Goal: Check status

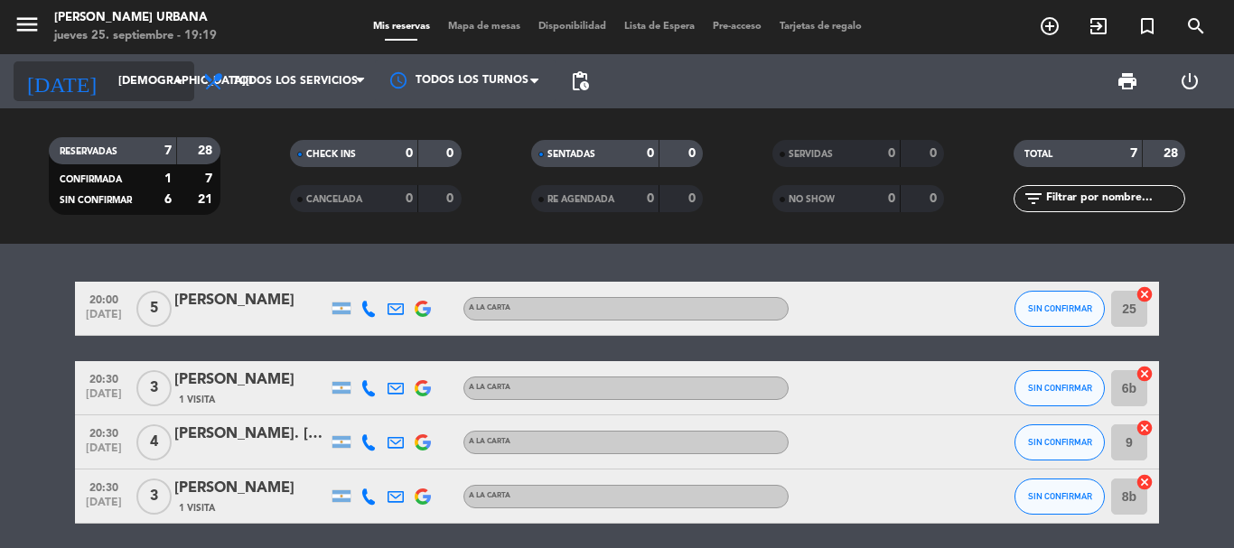
click at [150, 74] on input "[DEMOGRAPHIC_DATA][DATE]" at bounding box center [185, 81] width 153 height 31
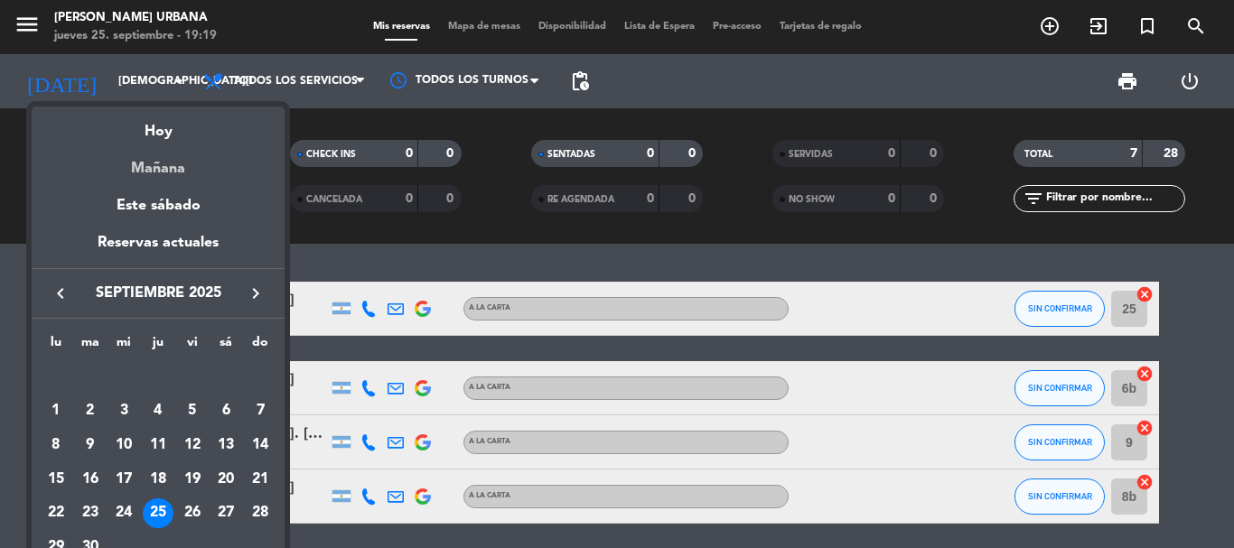
click at [162, 164] on div "Mañana" at bounding box center [158, 162] width 253 height 37
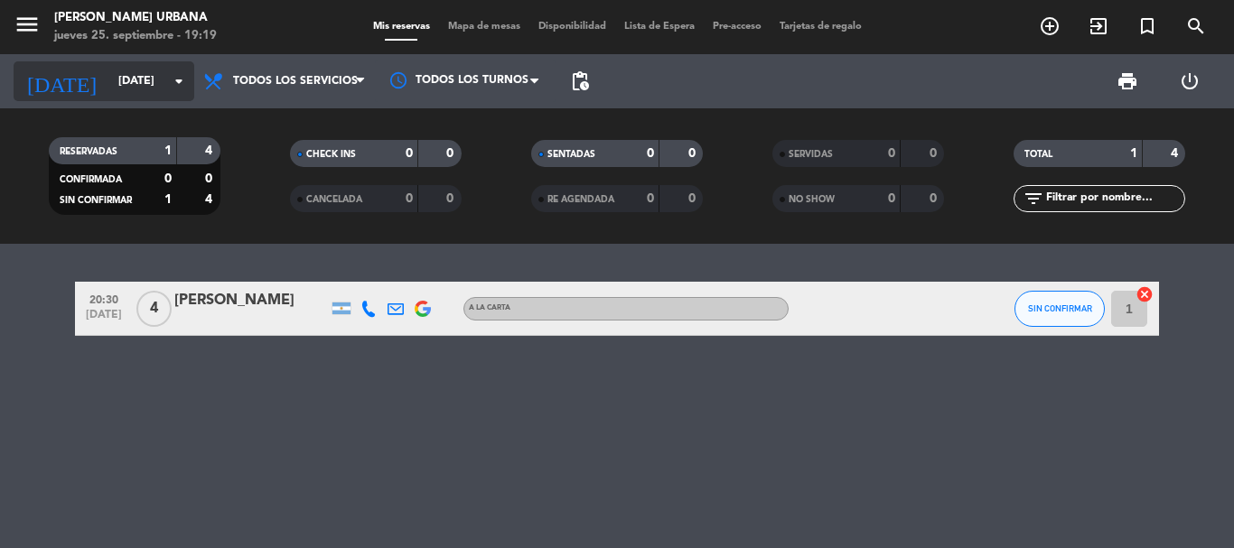
click at [126, 75] on input "[DATE]" at bounding box center [185, 81] width 153 height 31
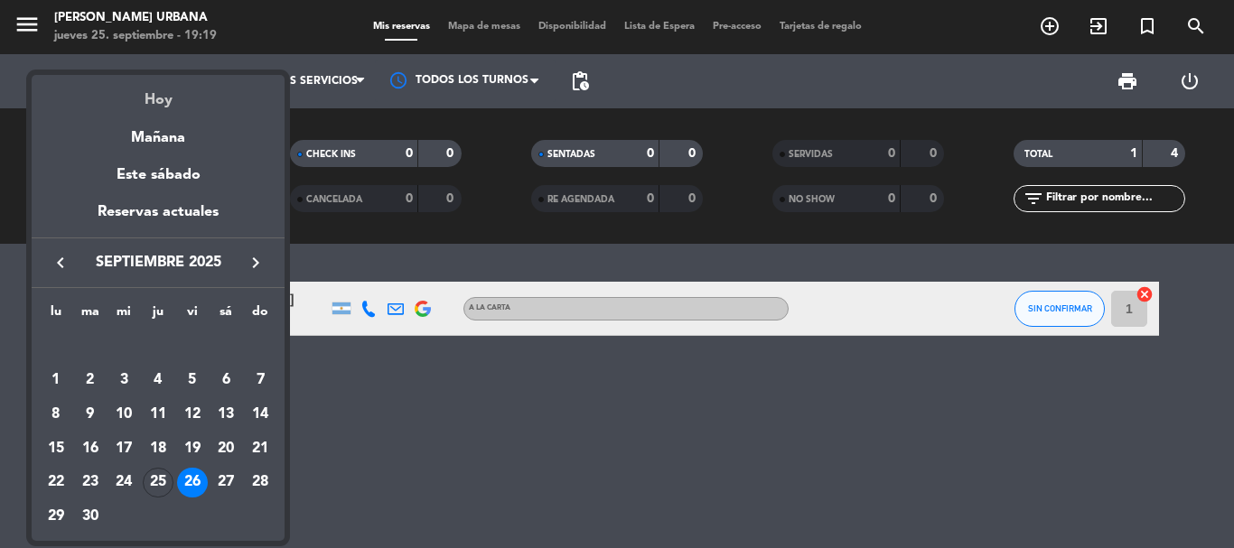
click at [157, 101] on div "Hoy" at bounding box center [158, 93] width 253 height 37
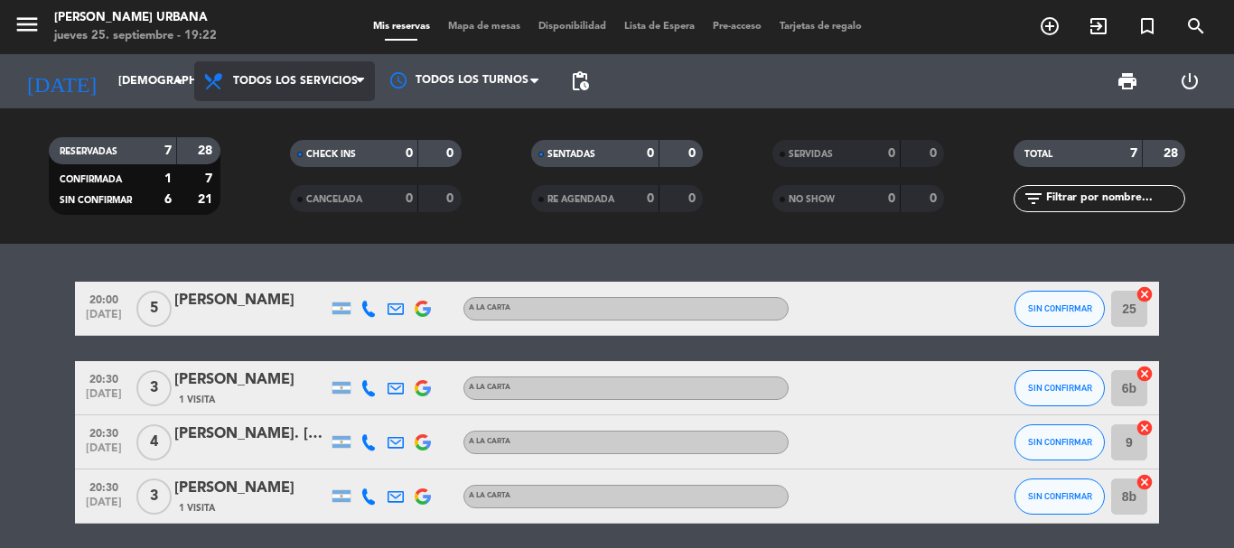
click at [296, 68] on span "Todos los servicios" at bounding box center [284, 81] width 181 height 40
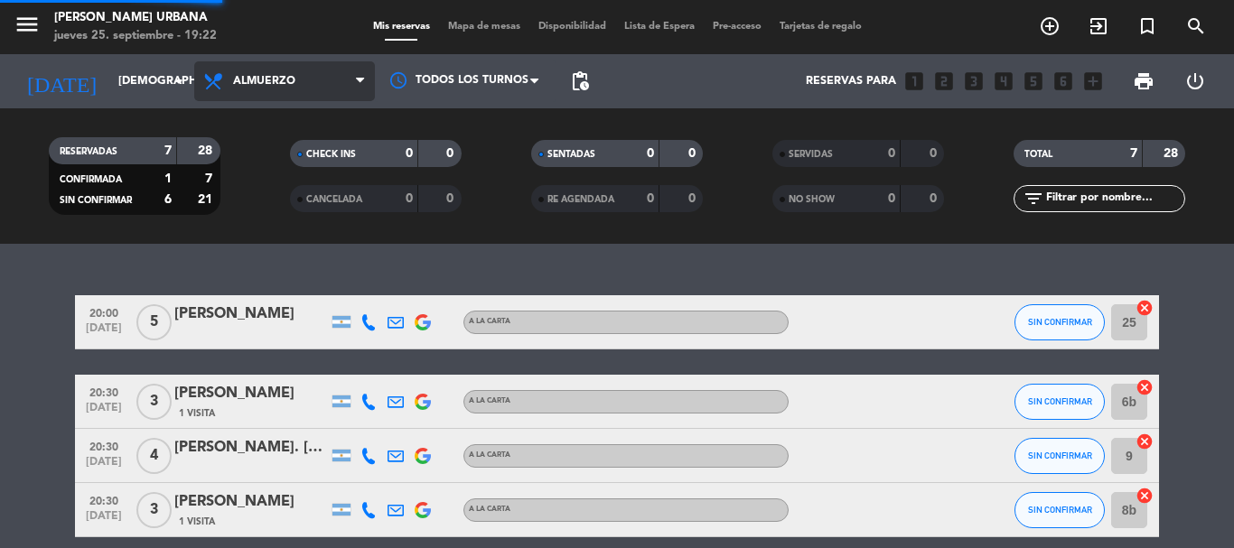
click at [268, 158] on div "menu [PERSON_NAME] Urbana [DATE] 25. septiembre - 19:22 Mis reservas Mapa de me…" at bounding box center [617, 122] width 1234 height 244
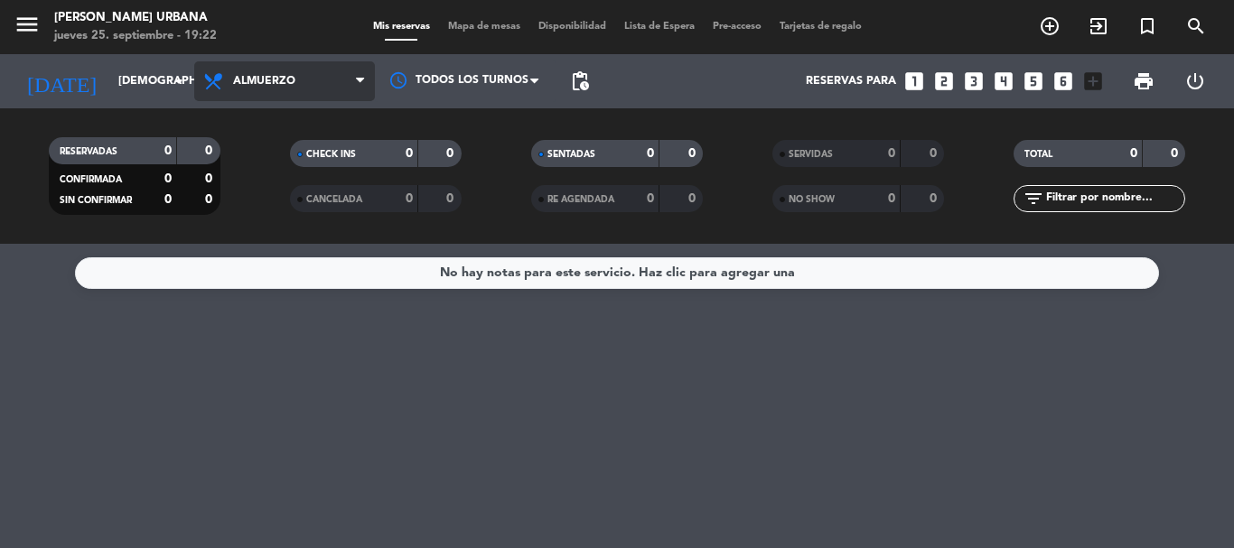
click at [262, 70] on span "Almuerzo" at bounding box center [284, 81] width 181 height 40
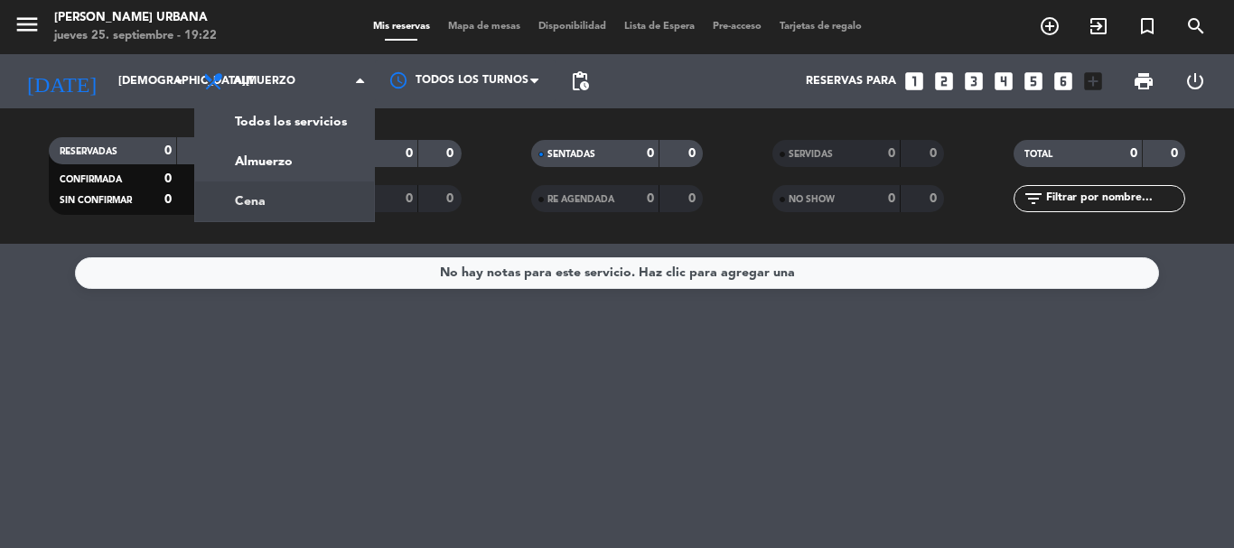
click at [265, 199] on div "menu [PERSON_NAME] Urbana [DATE] 25. septiembre - 19:22 Mis reservas Mapa de me…" at bounding box center [617, 122] width 1234 height 244
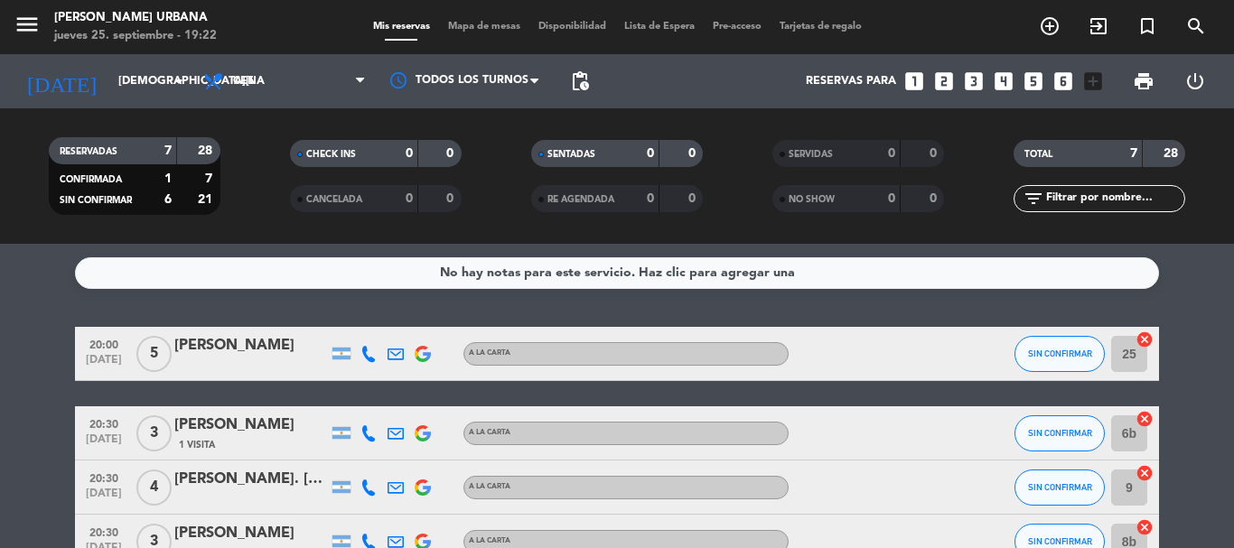
drag, startPoint x: 1229, startPoint y: 362, endPoint x: 1217, endPoint y: 481, distance: 119.0
click at [1228, 483] on bookings-row "20:00 [DATE] 5 [PERSON_NAME] A LA CARTA SIN CONFIRMAR 25 cancel 20:30 [DATE] 3 …" at bounding box center [617, 542] width 1234 height 430
click at [109, 72] on input "[DEMOGRAPHIC_DATA][DATE]" at bounding box center [185, 81] width 153 height 31
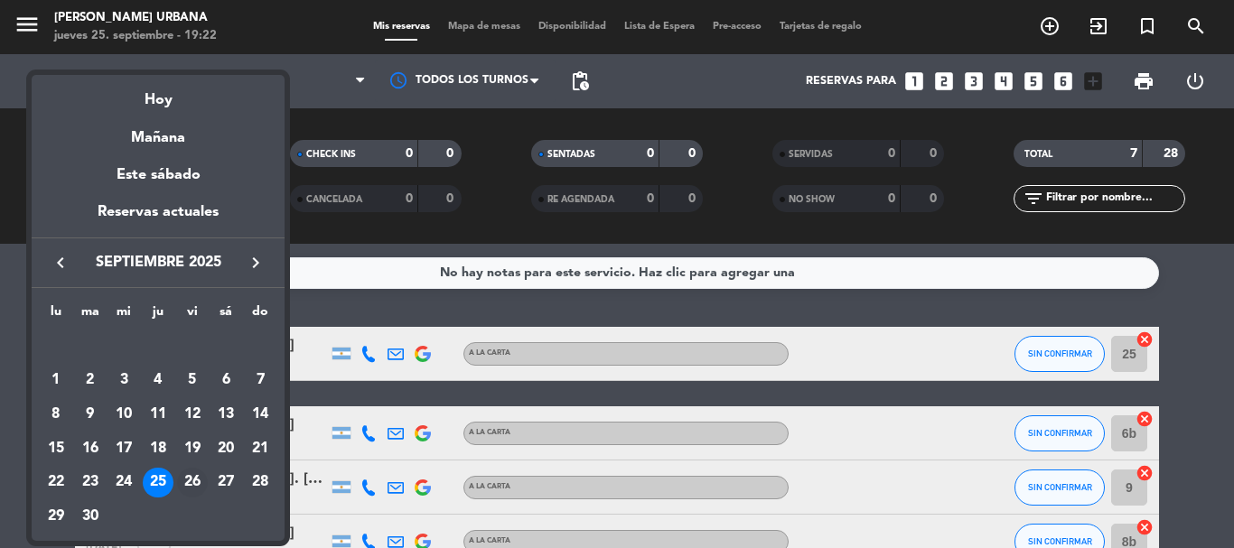
click at [192, 483] on div "26" at bounding box center [192, 483] width 31 height 31
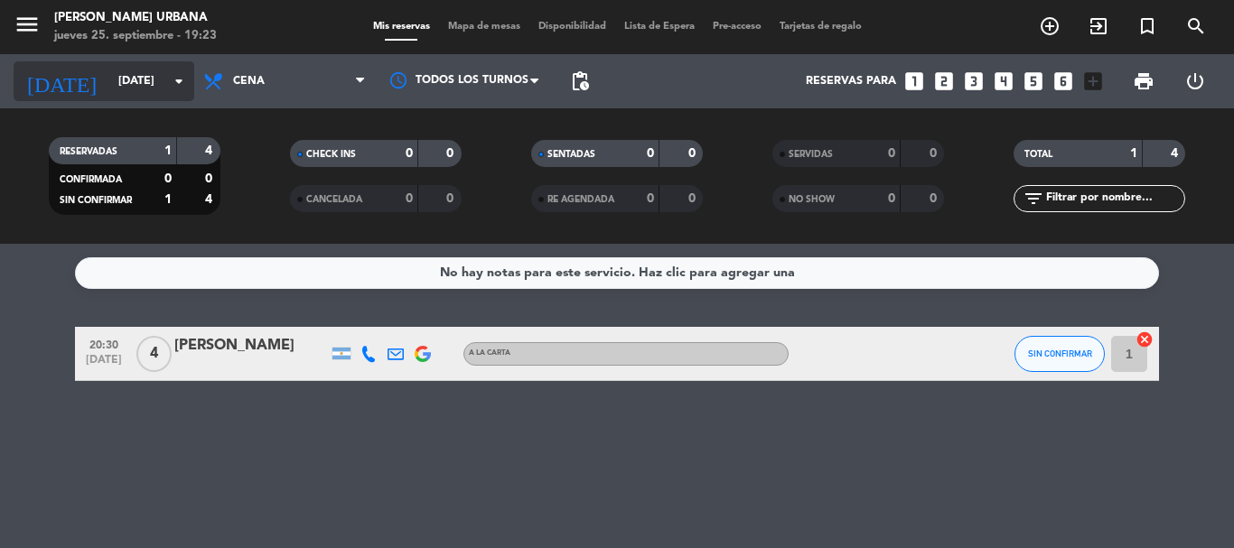
click at [130, 76] on input "[DATE]" at bounding box center [185, 81] width 153 height 31
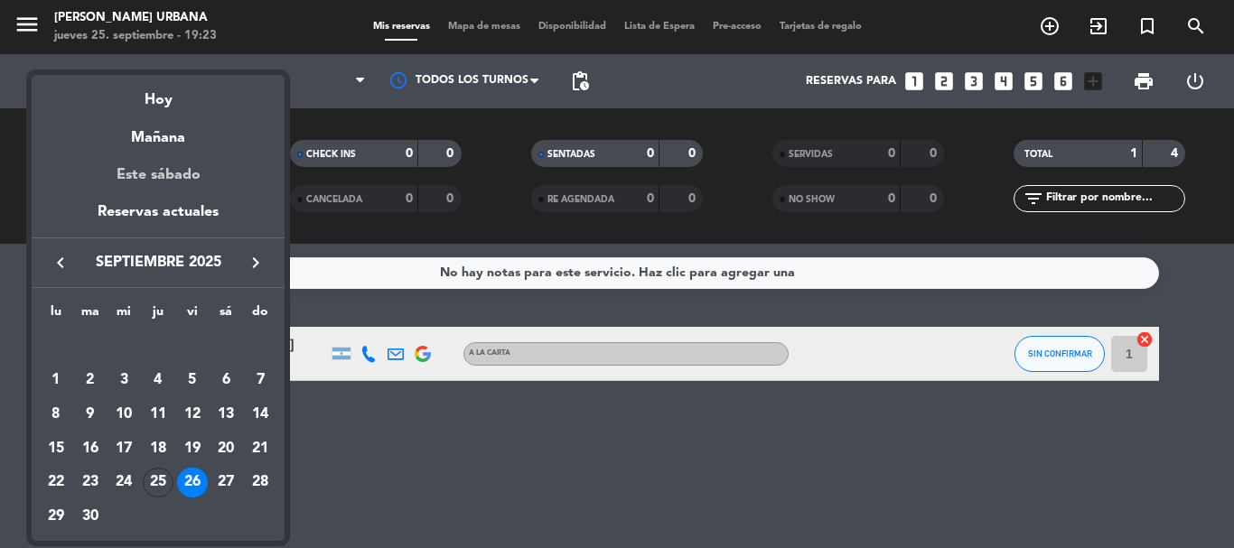
click at [159, 171] on div "Este sábado" at bounding box center [158, 175] width 253 height 51
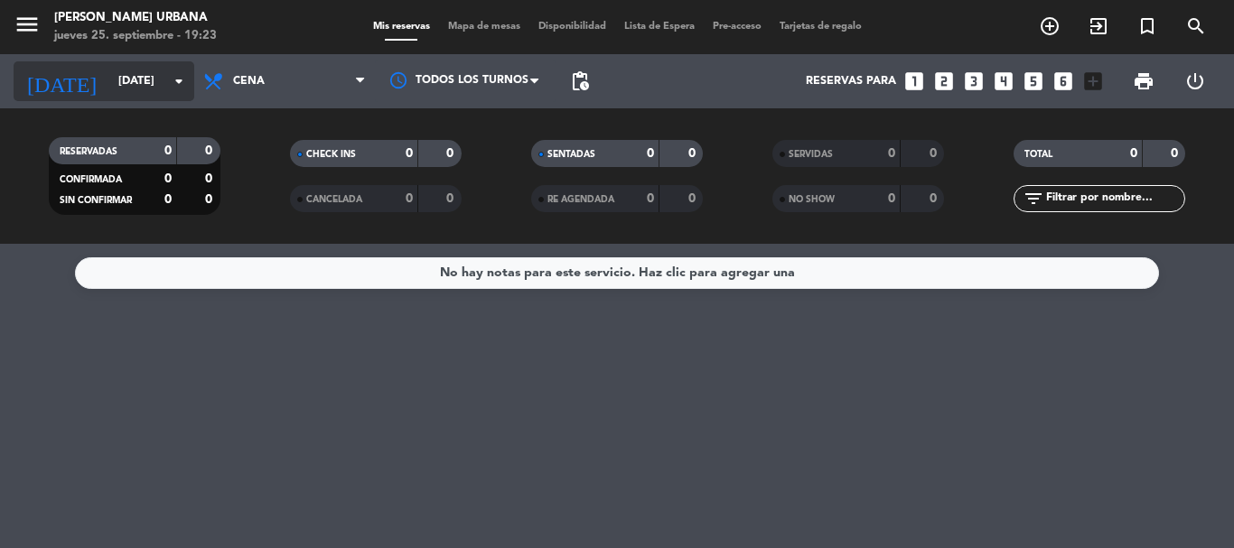
click at [116, 71] on input "[DATE]" at bounding box center [185, 81] width 153 height 31
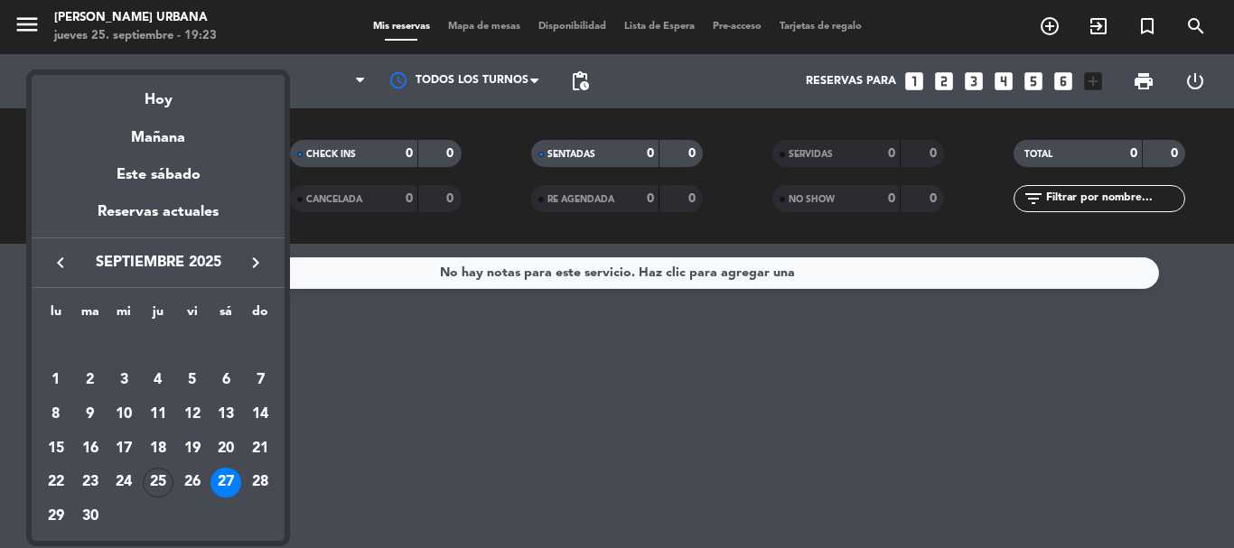
click at [254, 264] on icon "keyboard_arrow_right" at bounding box center [256, 263] width 22 height 22
click at [156, 377] on div "2" at bounding box center [158, 380] width 31 height 31
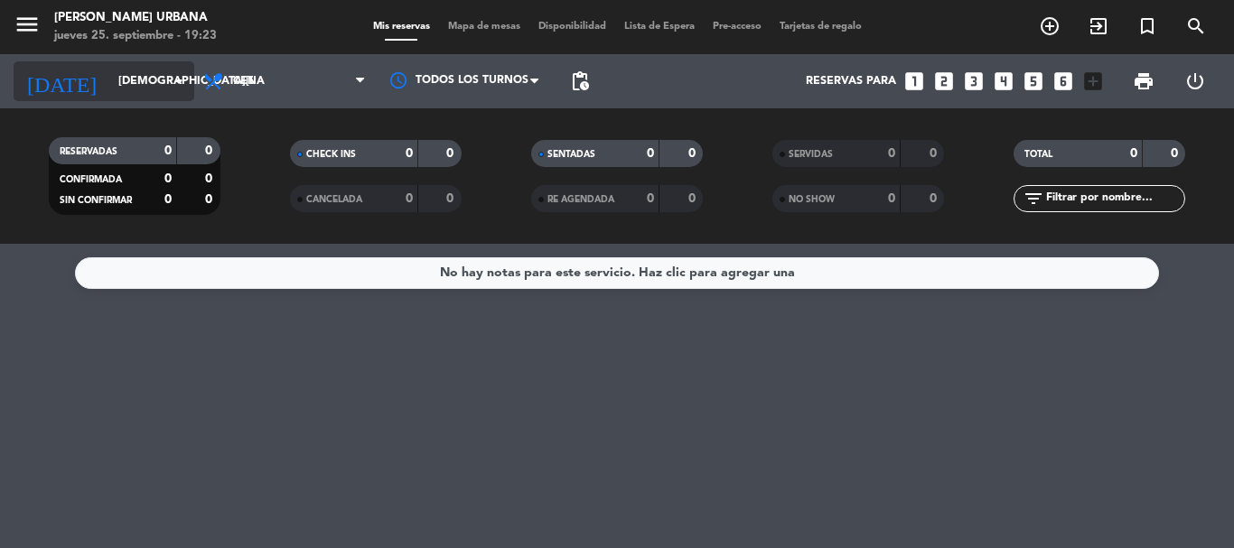
click at [153, 76] on input "[DEMOGRAPHIC_DATA][DATE]" at bounding box center [185, 81] width 153 height 31
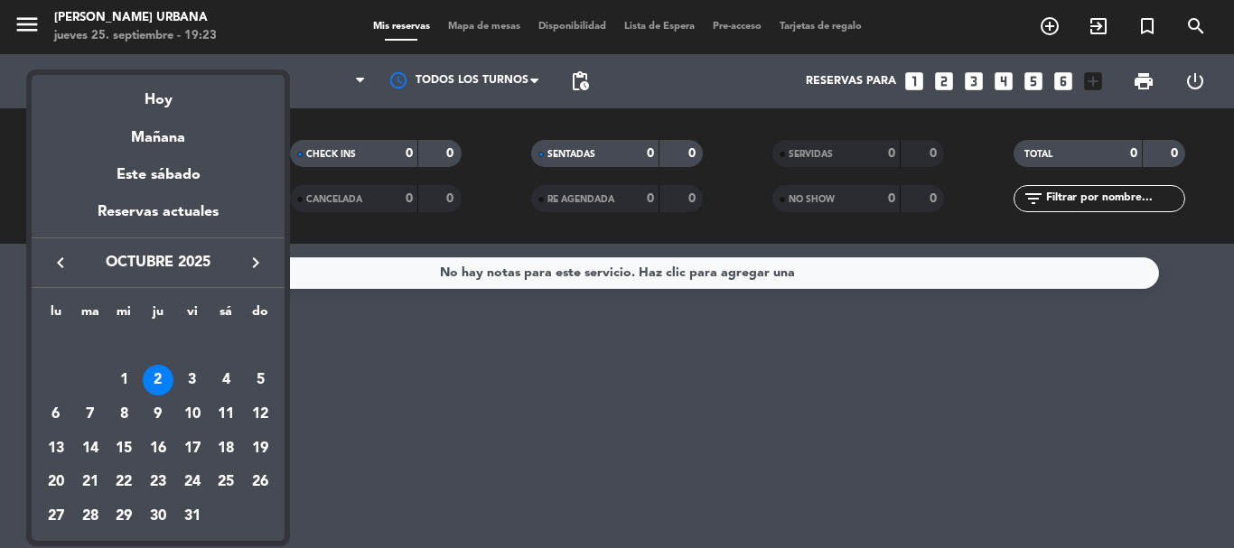
click at [61, 260] on icon "keyboard_arrow_left" at bounding box center [61, 263] width 22 height 22
click at [153, 480] on div "25" at bounding box center [158, 483] width 31 height 31
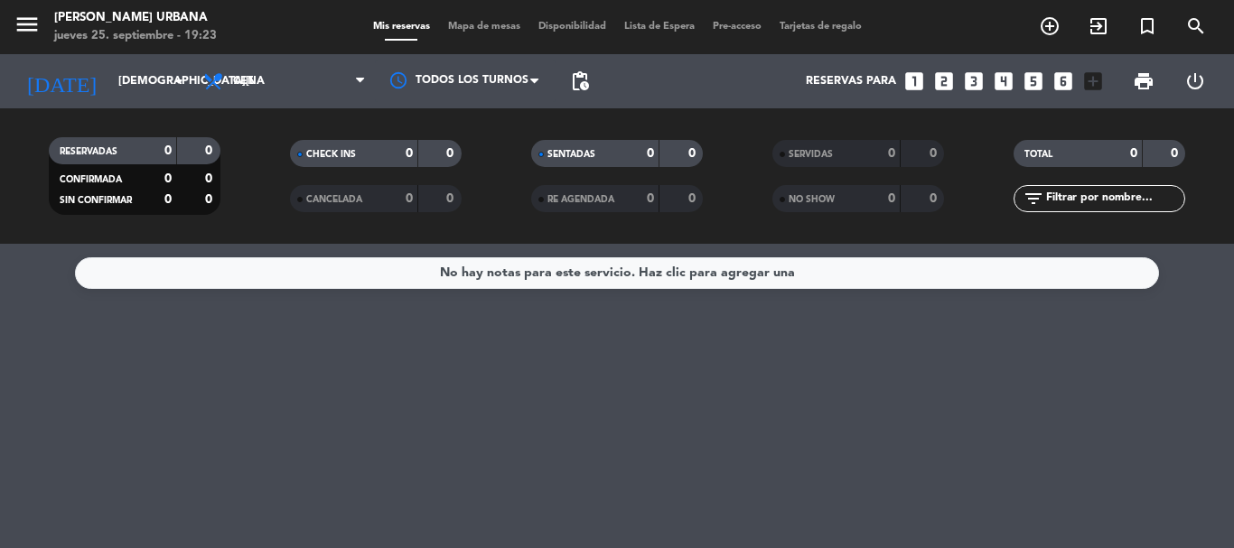
type input "[DEMOGRAPHIC_DATA][DATE]"
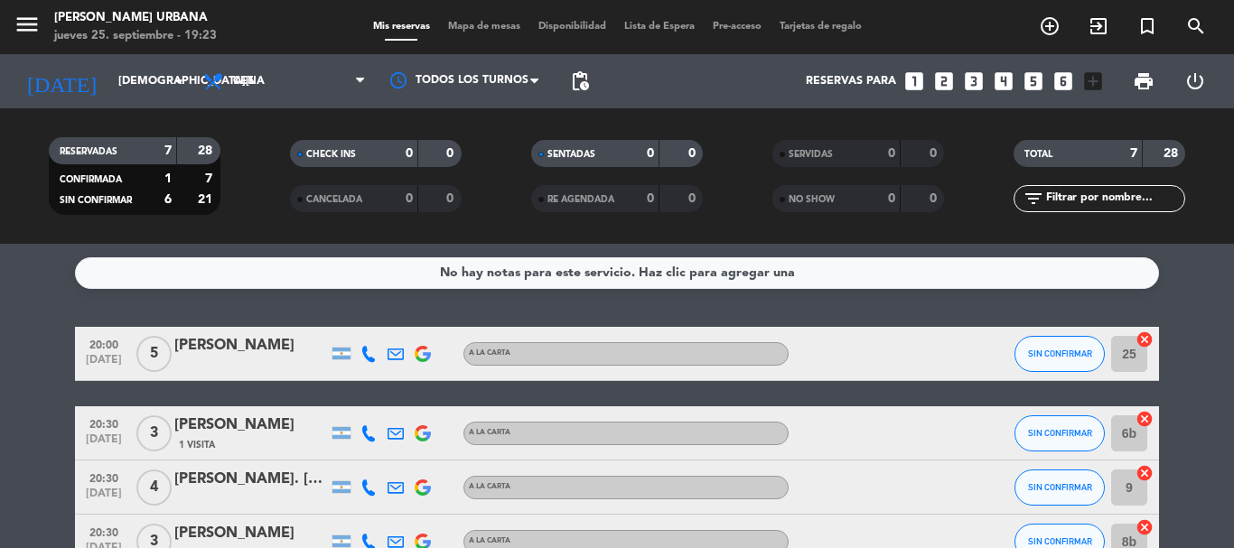
click at [1225, 531] on bookings-row "20:00 [DATE] 5 [PERSON_NAME] A LA CARTA SIN CONFIRMAR 25 cancel 20:30 [DATE] 3 …" at bounding box center [617, 542] width 1234 height 430
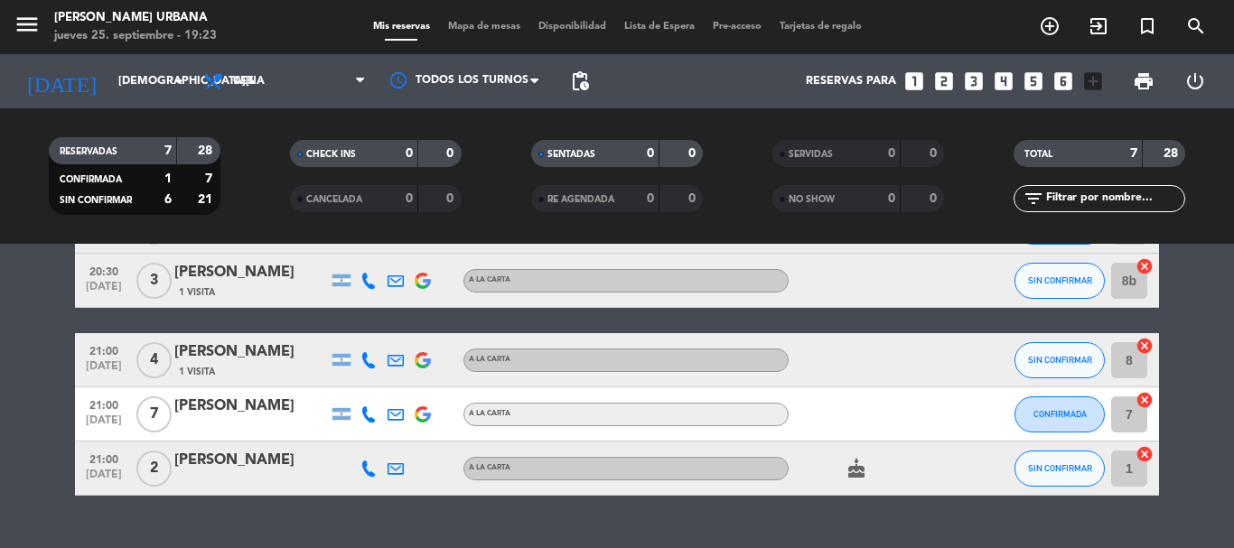
scroll to position [289, 0]
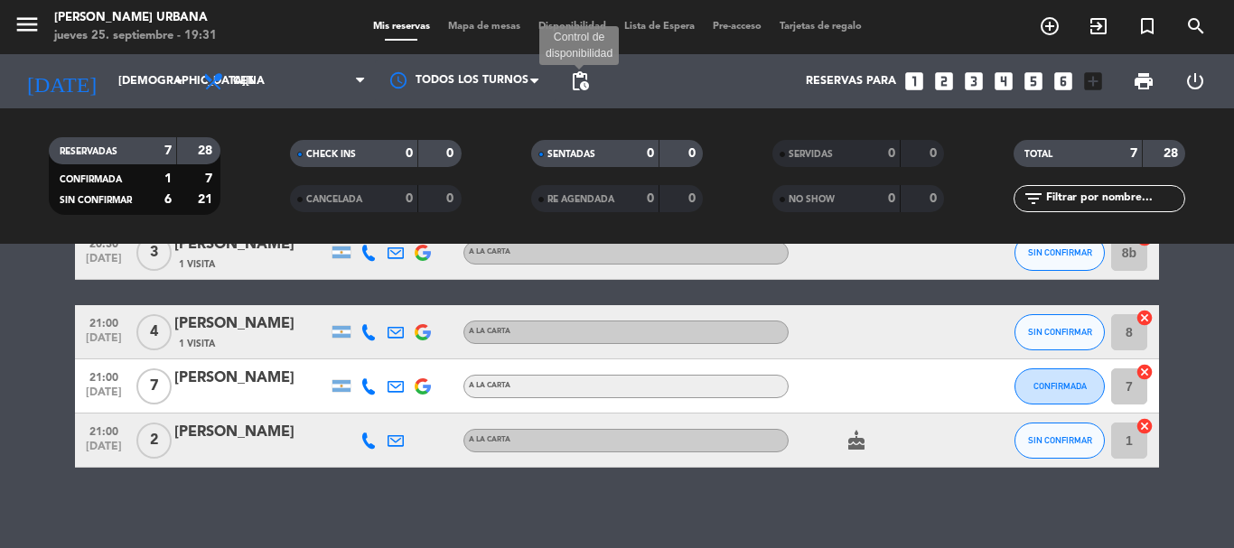
click at [584, 84] on span "pending_actions" at bounding box center [580, 81] width 22 height 22
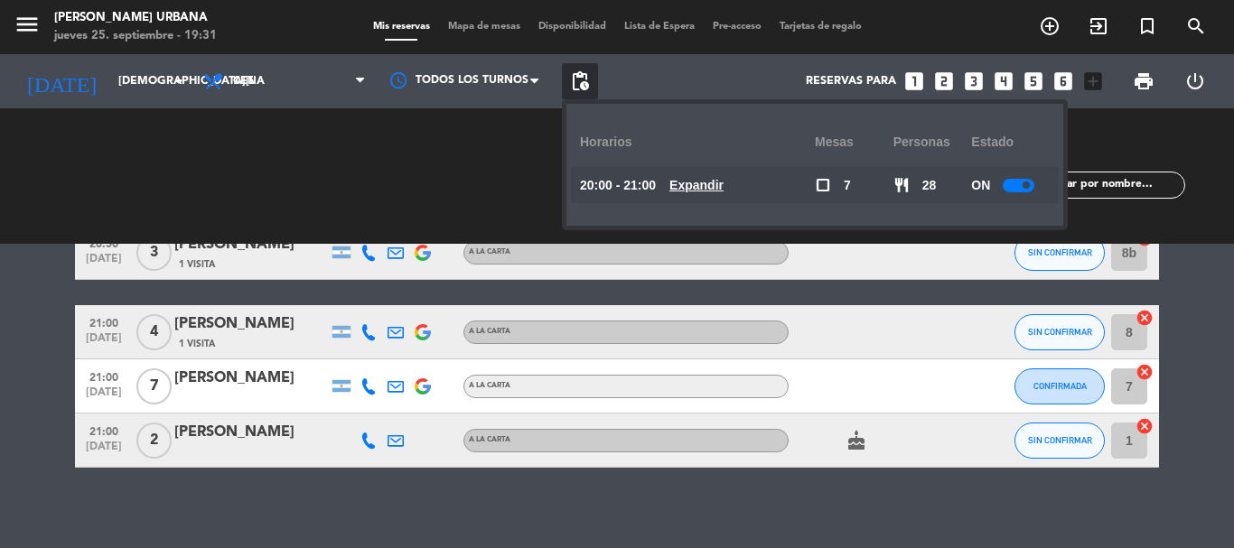
click at [1021, 181] on div at bounding box center [1019, 186] width 32 height 14
click at [380, 145] on div "CHECK INS 0 0 CANCELADA 0 0" at bounding box center [375, 175] width 241 height 99
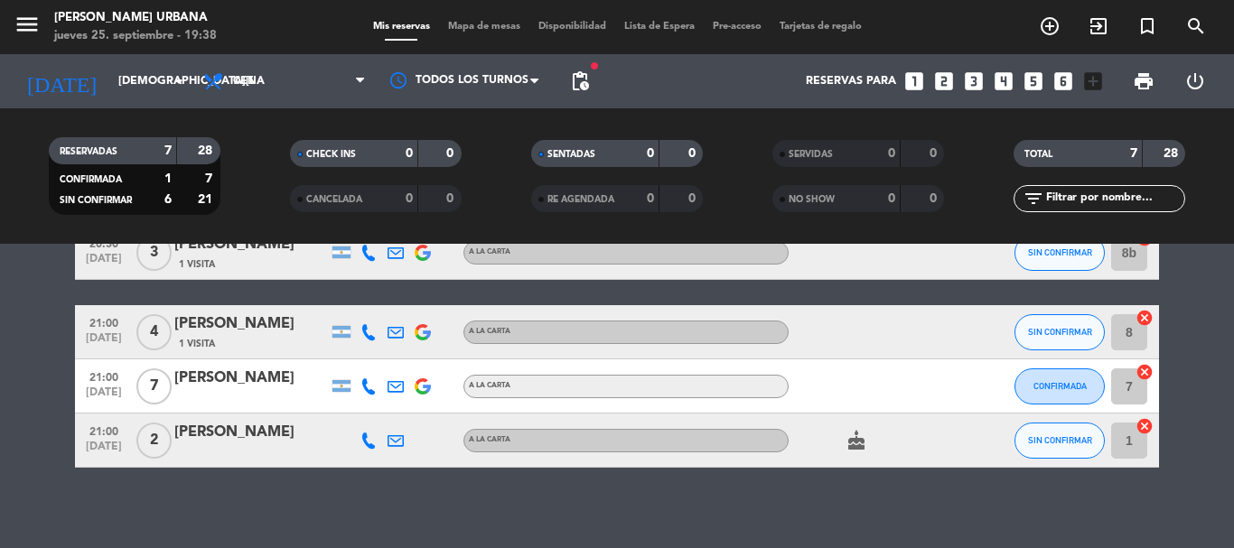
drag, startPoint x: 1233, startPoint y: 442, endPoint x: 1232, endPoint y: 373, distance: 68.7
click at [1232, 373] on bookings-row "20:00 [DATE] 5 [PERSON_NAME] A LA CARTA SIN CONFIRMAR 25 cancel 20:30 [DATE] 3 …" at bounding box center [617, 253] width 1234 height 430
drag, startPoint x: 1231, startPoint y: 362, endPoint x: 1232, endPoint y: 289, distance: 73.2
click at [1232, 290] on bookings-row "20:00 [DATE] 5 [PERSON_NAME] A LA CARTA SIN CONFIRMAR 25 cancel 20:30 [DATE] 3 …" at bounding box center [617, 253] width 1234 height 430
